Goal: Transaction & Acquisition: Obtain resource

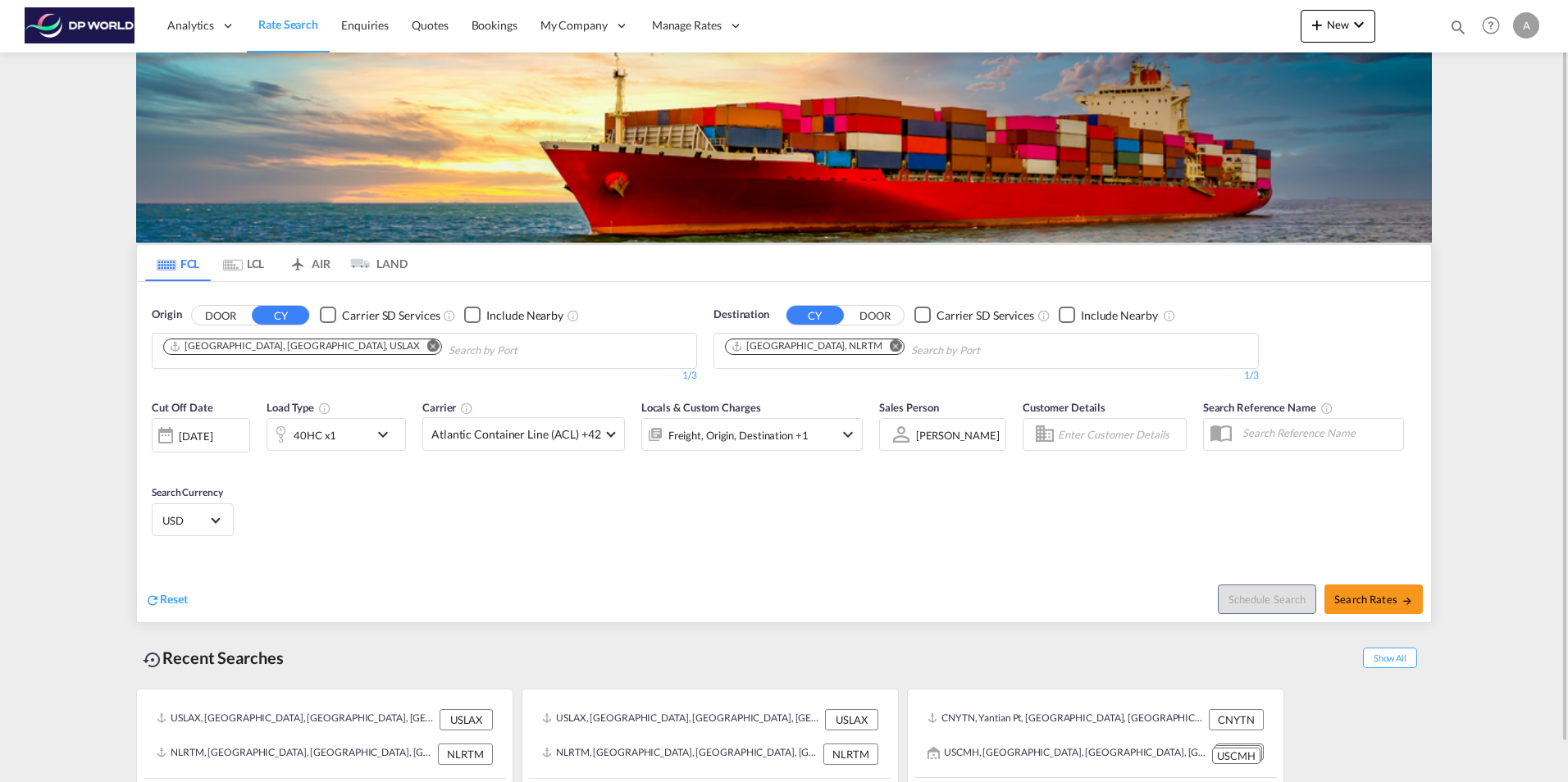
click at [890, 344] on md-icon "Remove" at bounding box center [896, 345] width 13 height 13
click at [846, 344] on input "Chips input." at bounding box center [803, 350] width 156 height 26
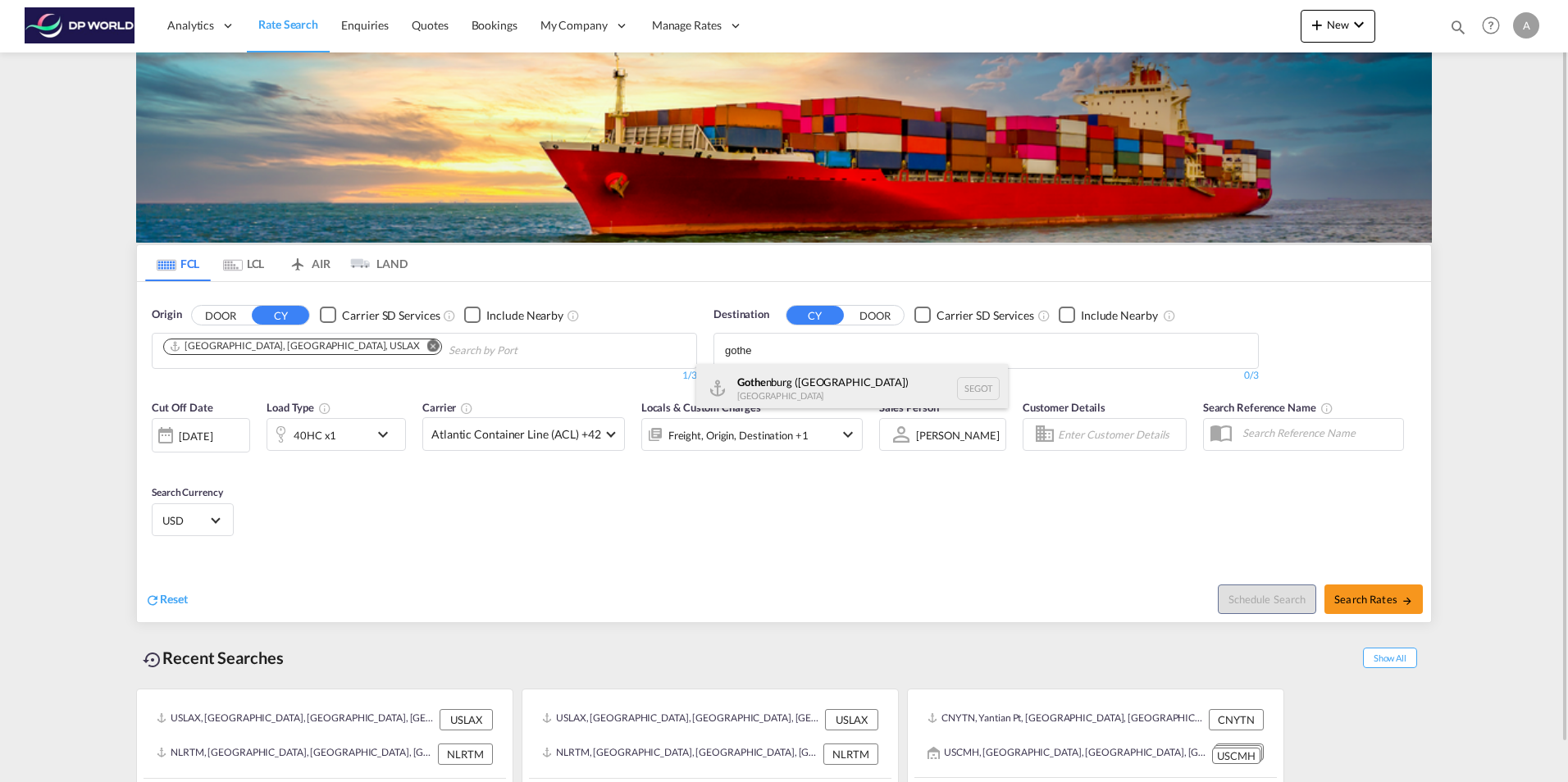
type input "gothe"
click at [812, 377] on div "Gothe nburg ([GEOGRAPHIC_DATA]) [GEOGRAPHIC_DATA] SEGOT" at bounding box center [852, 388] width 312 height 49
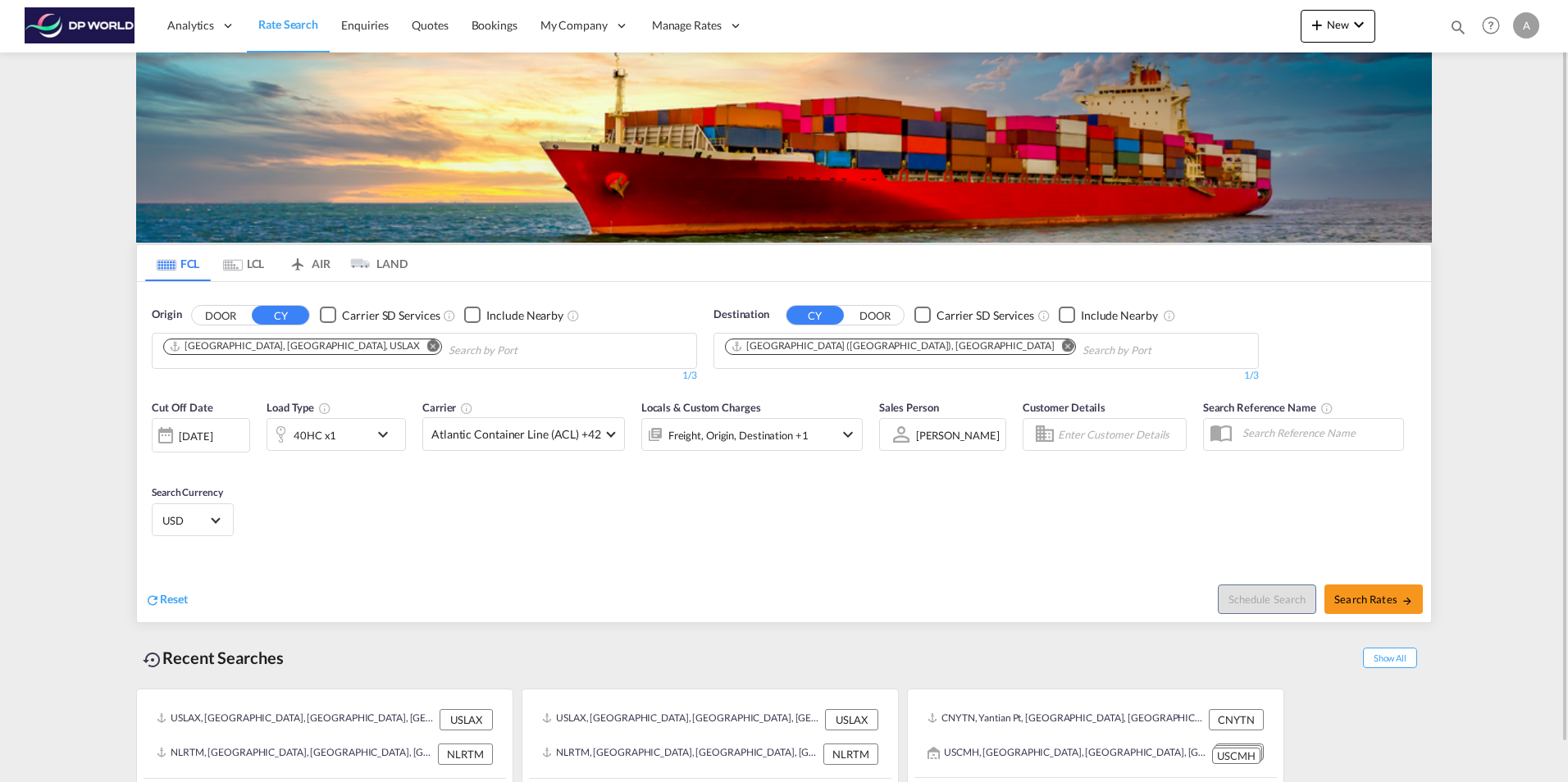
scroll to position [40, 0]
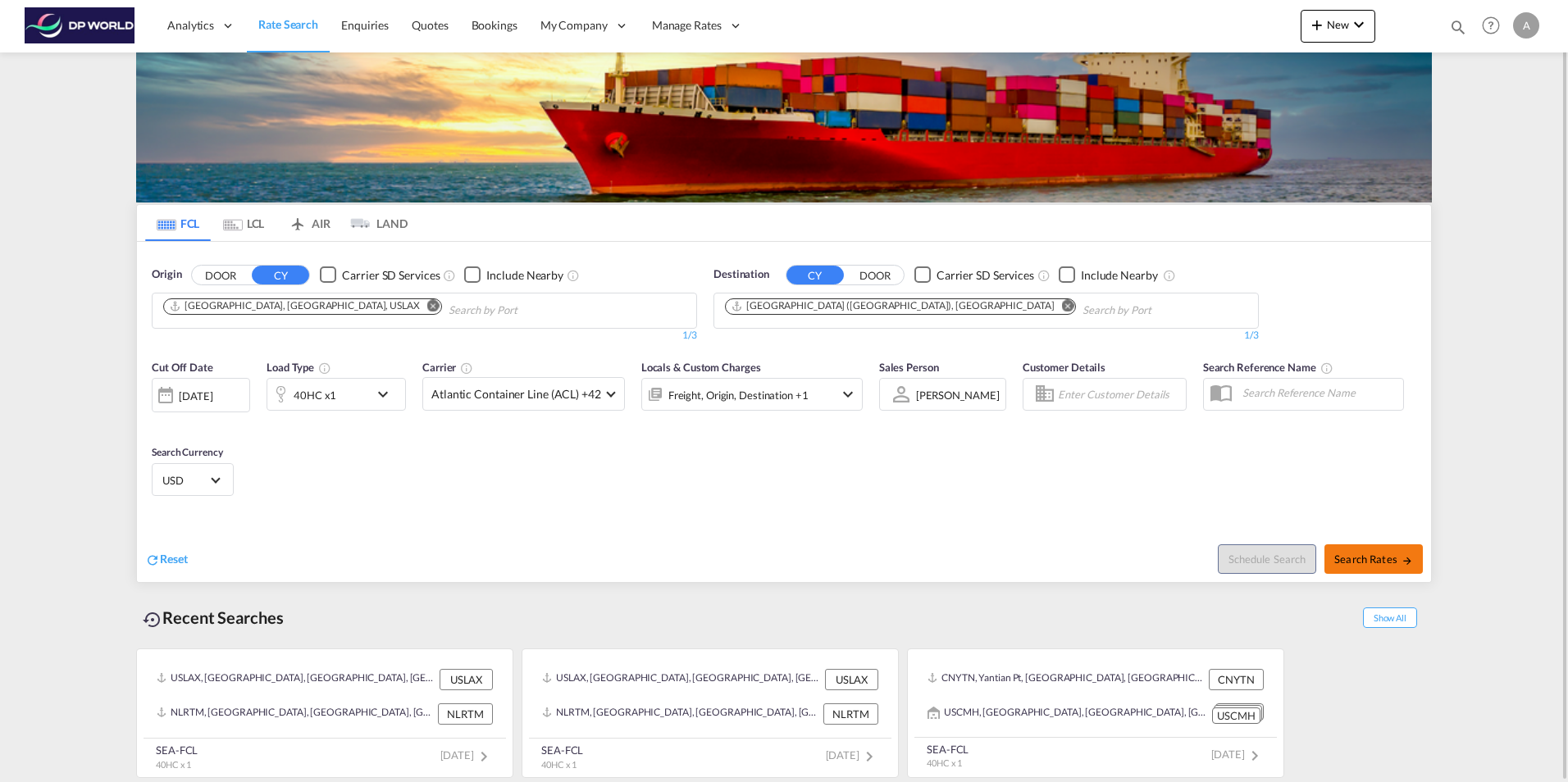
click at [1382, 558] on span "Search Rates" at bounding box center [1373, 559] width 79 height 13
type input "USLAX to SEGOT / [DATE]"
